Goal: Check status: Check status

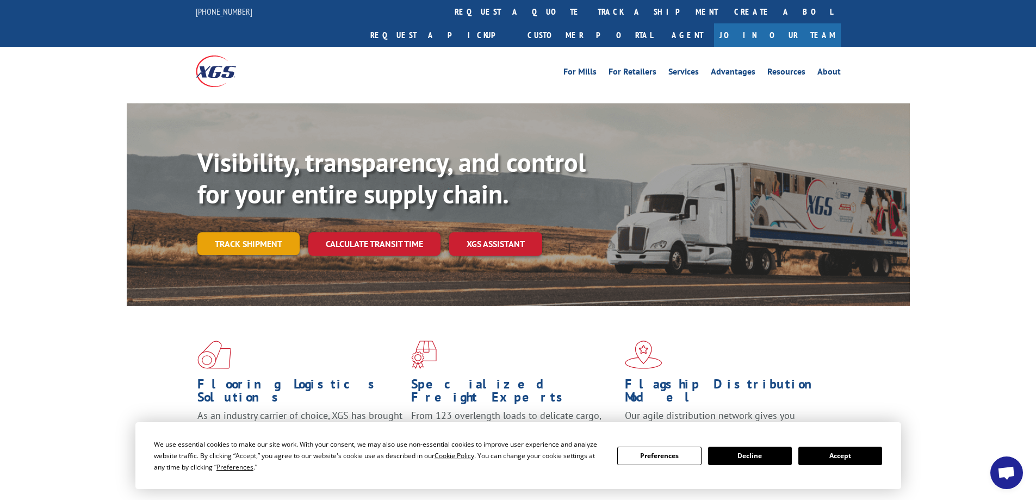
click at [232, 232] on link "Track shipment" at bounding box center [248, 243] width 102 height 23
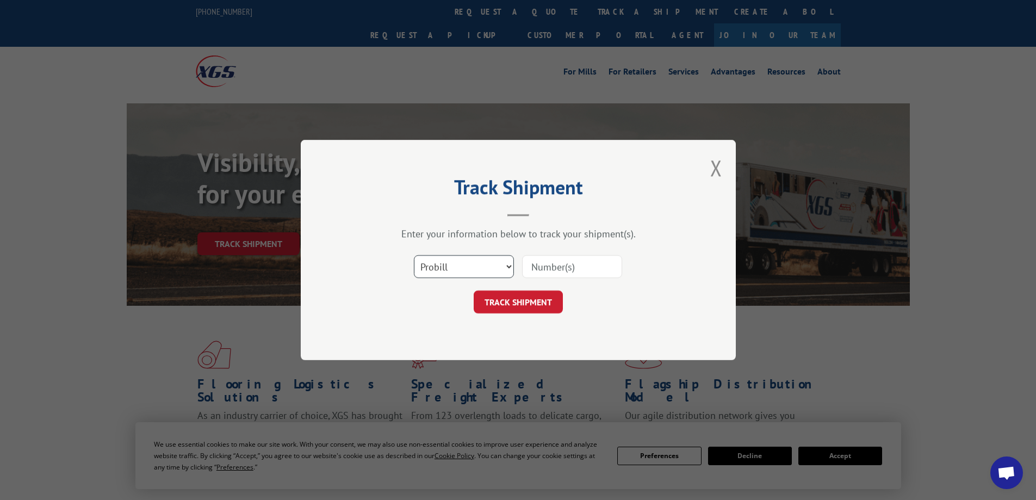
click at [506, 268] on select "Select category... Probill BOL PO" at bounding box center [464, 266] width 100 height 23
select select "bol"
click at [414, 255] on select "Select category... Probill BOL PO" at bounding box center [464, 266] width 100 height 23
click at [559, 262] on input at bounding box center [572, 266] width 100 height 23
type input "458988"
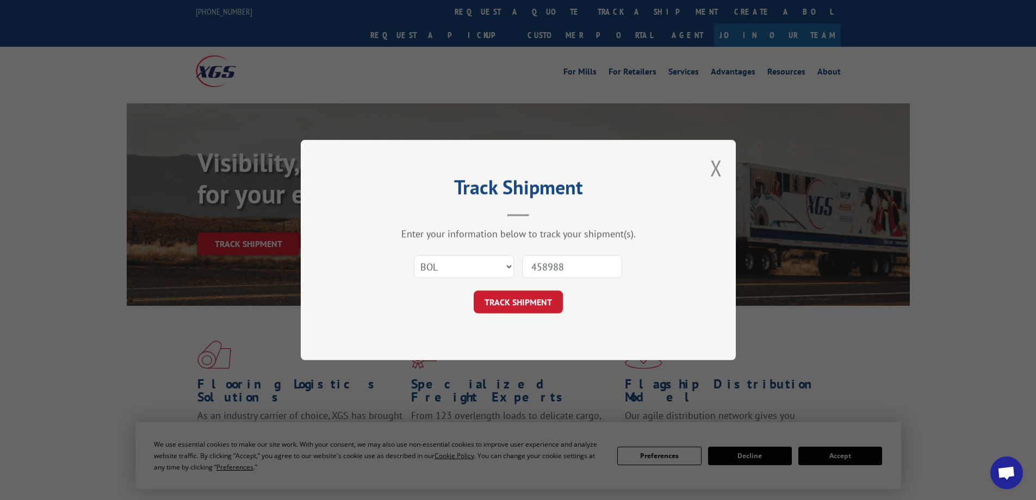
click button "TRACK SHIPMENT" at bounding box center [518, 301] width 89 height 23
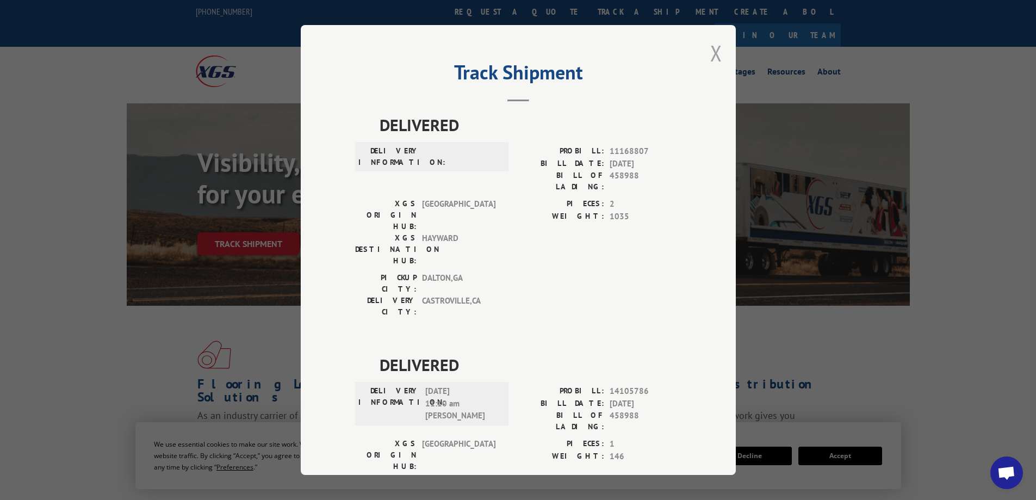
click at [711, 56] on button "Close modal" at bounding box center [716, 53] width 12 height 29
